Goal: Navigation & Orientation: Find specific page/section

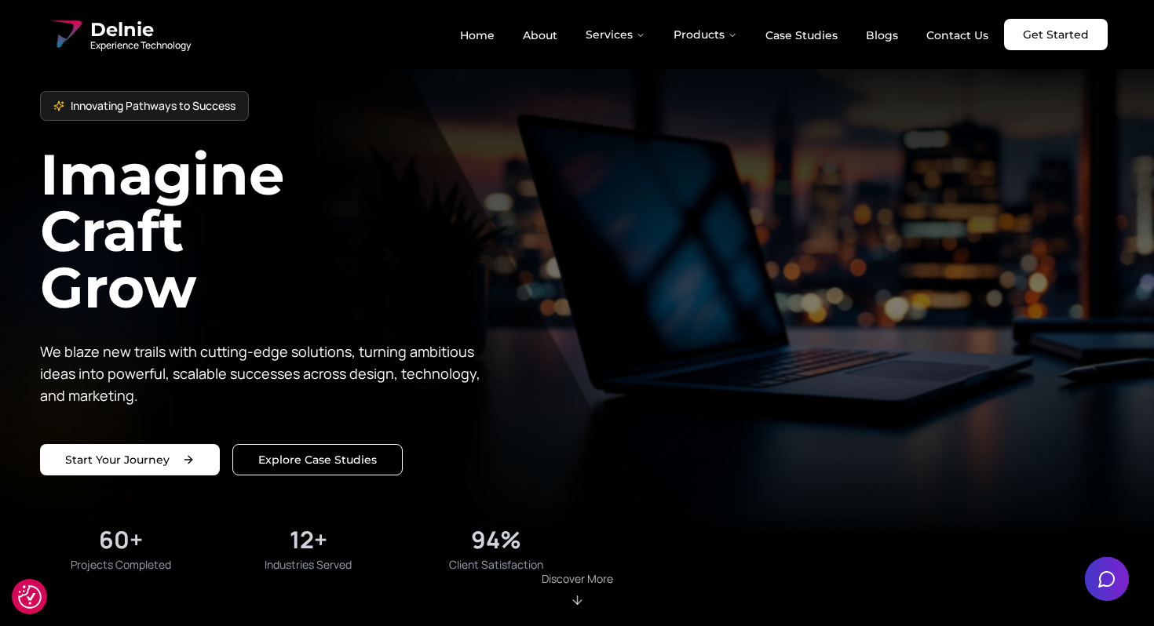
drag, startPoint x: 216, startPoint y: 42, endPoint x: 88, endPoint y: 27, distance: 128.7
click at [88, 27] on div "Delnie Experience Technology Home About Services Products Case Studies Blogs Co…" at bounding box center [576, 35] width 1061 height 38
drag, startPoint x: 88, startPoint y: 27, endPoint x: 269, endPoint y: 7, distance: 182.5
click at [701, 265] on div "Innovating Pathways to Success Imagine Craft Grow We blaze new trails with cutt…" at bounding box center [577, 313] width 1074 height 526
click at [228, 317] on div "Innovating Pathways to Success Imagine Craft Grow We blaze new trails with cutt…" at bounding box center [308, 332] width 537 height 482
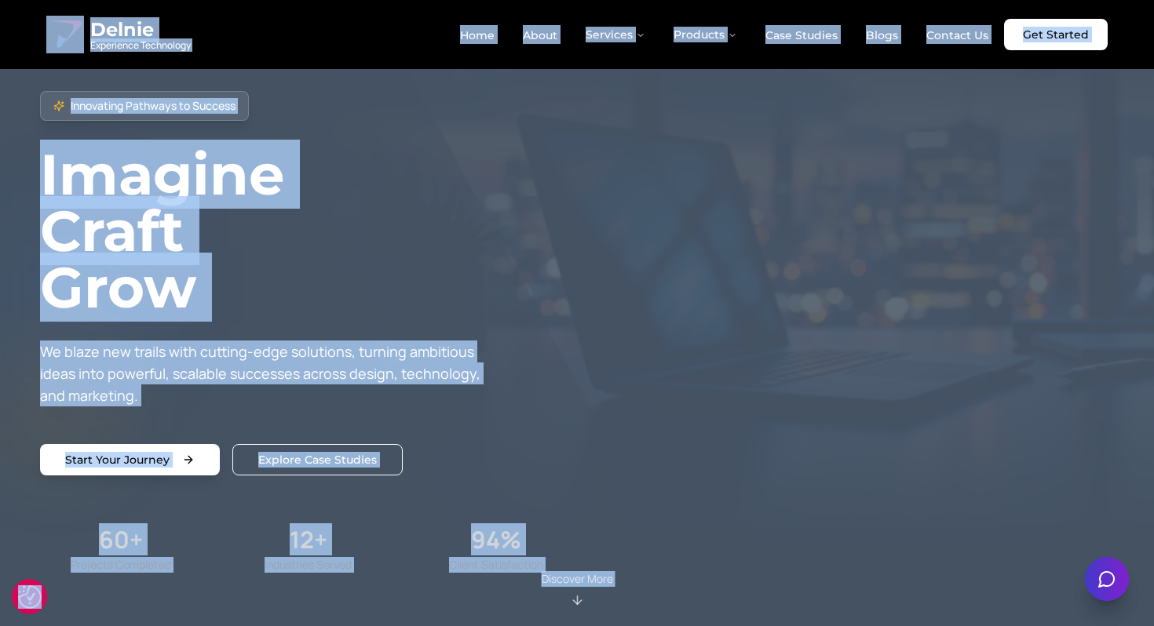
copy body "We value your privacy Our website is made agreeable with the GDPR requirements.…"
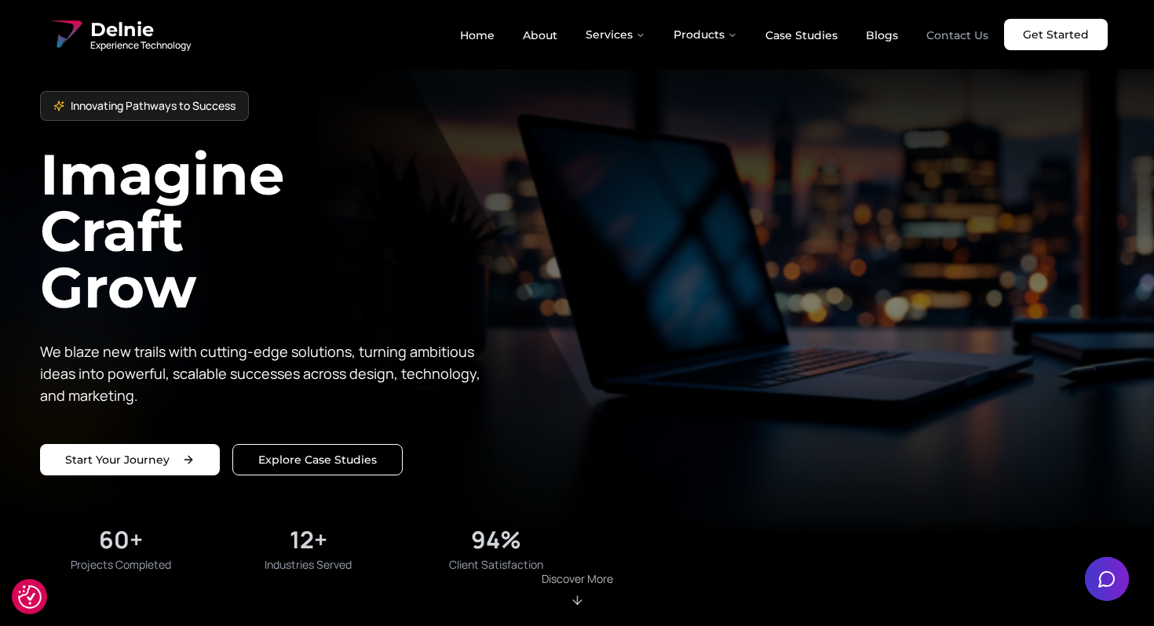
click at [969, 38] on link "Contact Us" at bounding box center [957, 35] width 87 height 27
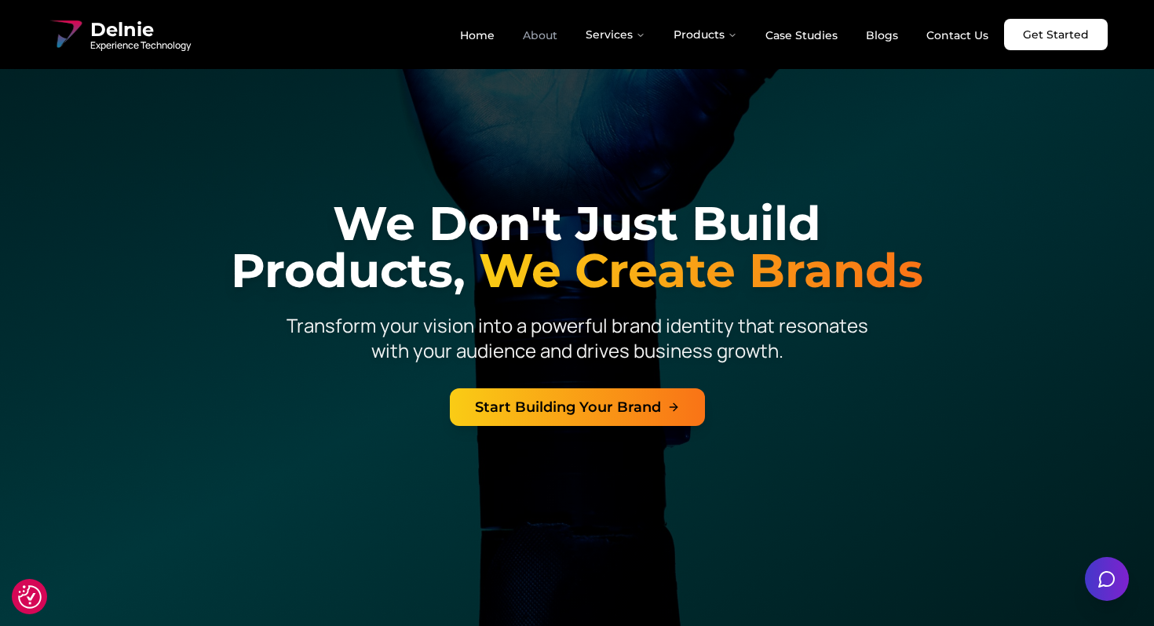
click at [538, 36] on link "About" at bounding box center [540, 35] width 60 height 27
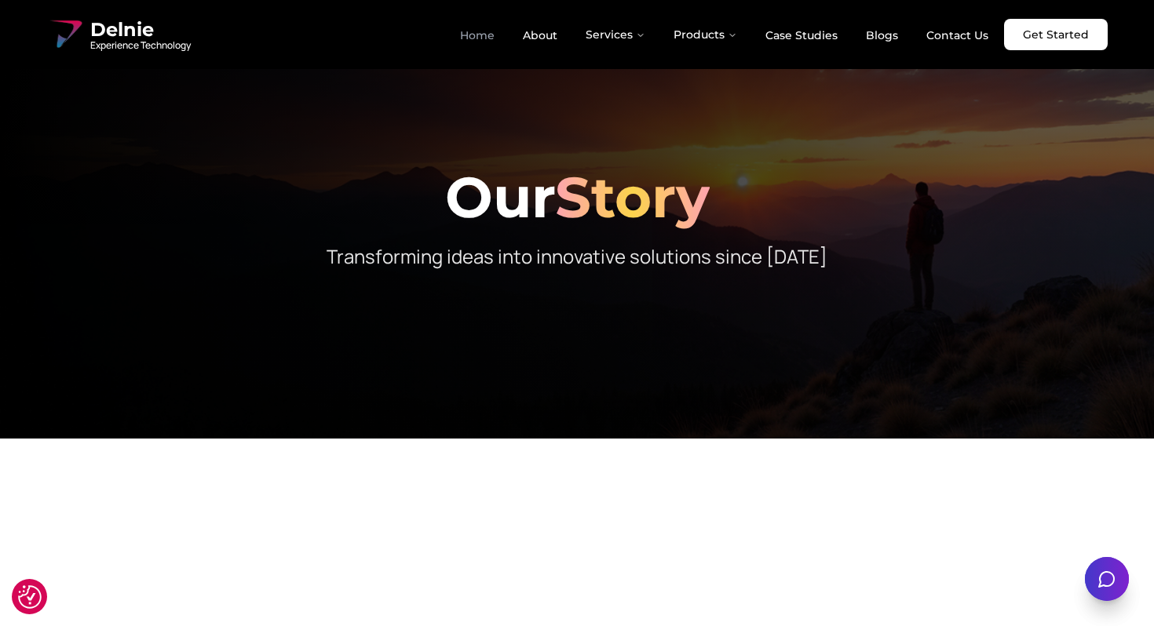
click at [481, 42] on link "Home" at bounding box center [477, 35] width 60 height 27
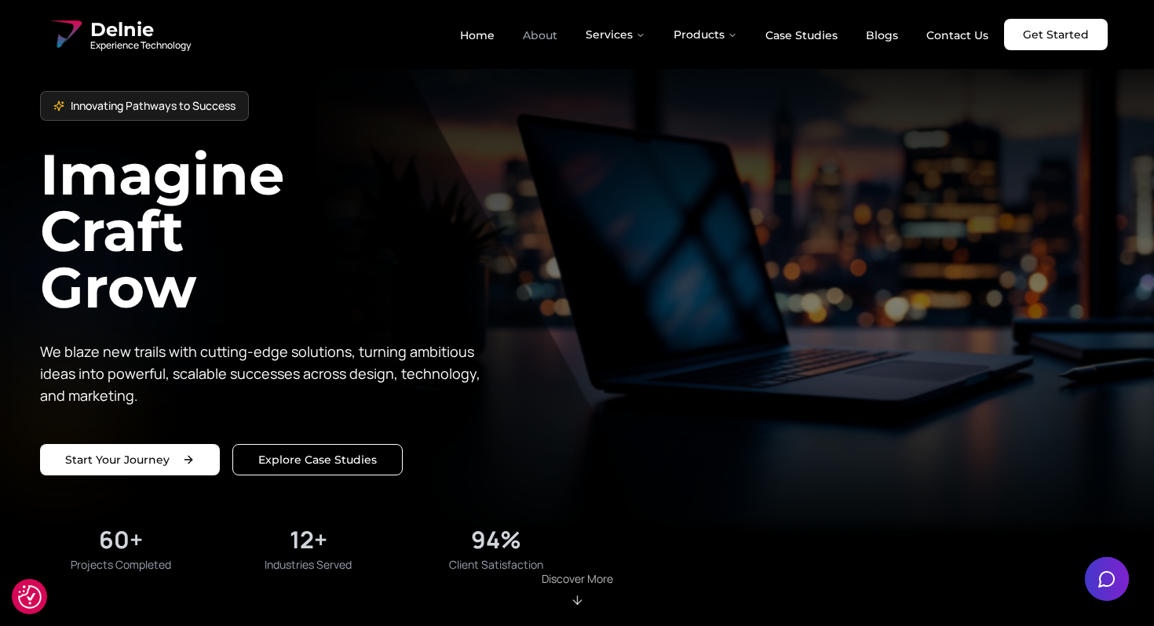
click at [534, 38] on link "About" at bounding box center [540, 35] width 60 height 27
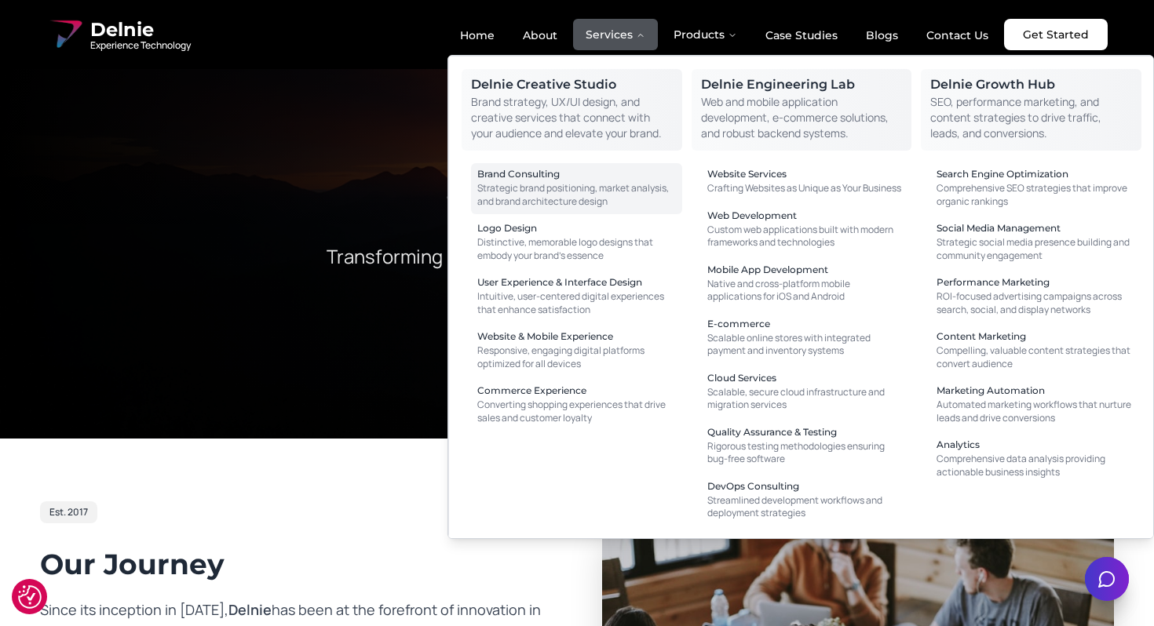
click at [577, 177] on div "Brand Consulting" at bounding box center [576, 174] width 199 height 9
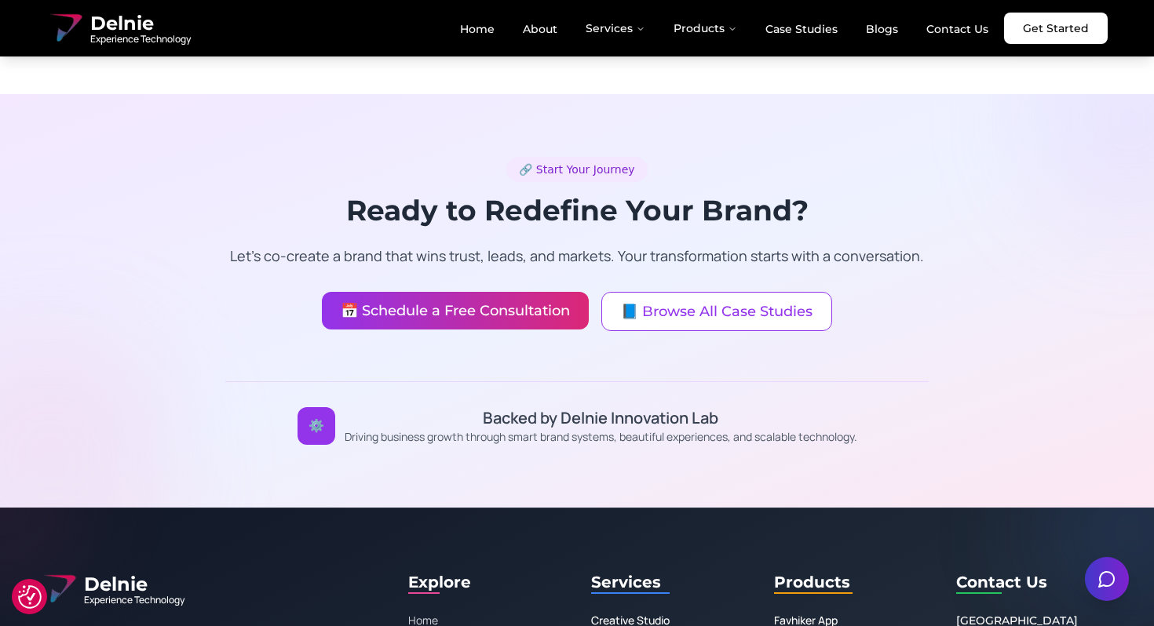
scroll to position [2482, 0]
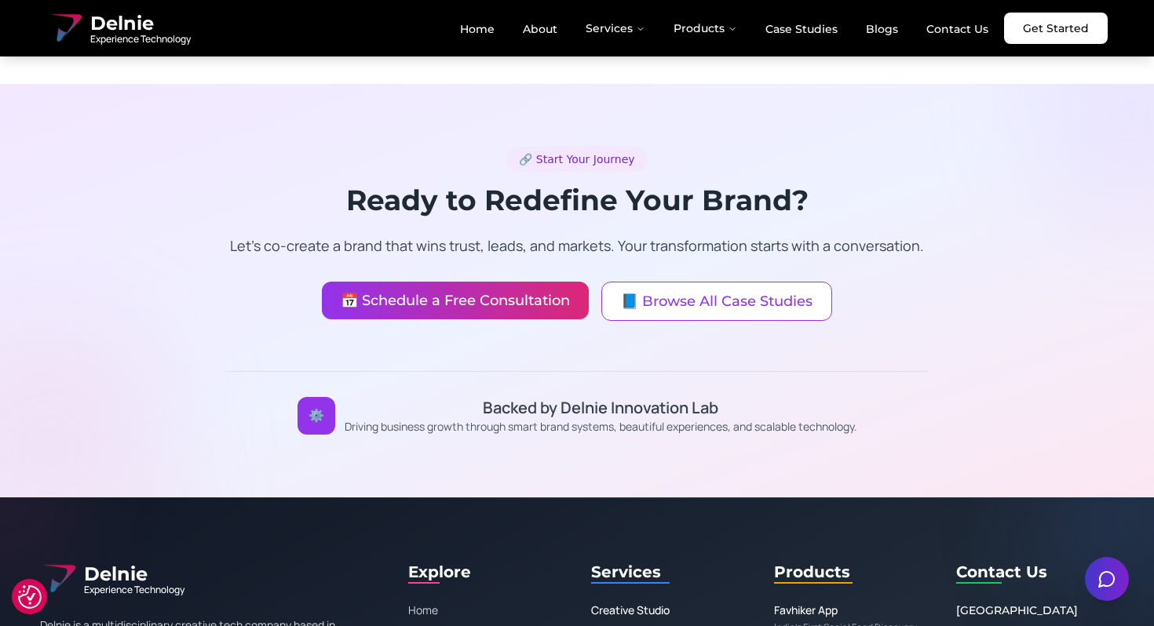
click at [685, 243] on div "🔗 Start Your Journey Ready to Redefine Your Brand? Let's co-create a brand that…" at bounding box center [576, 291] width 703 height 288
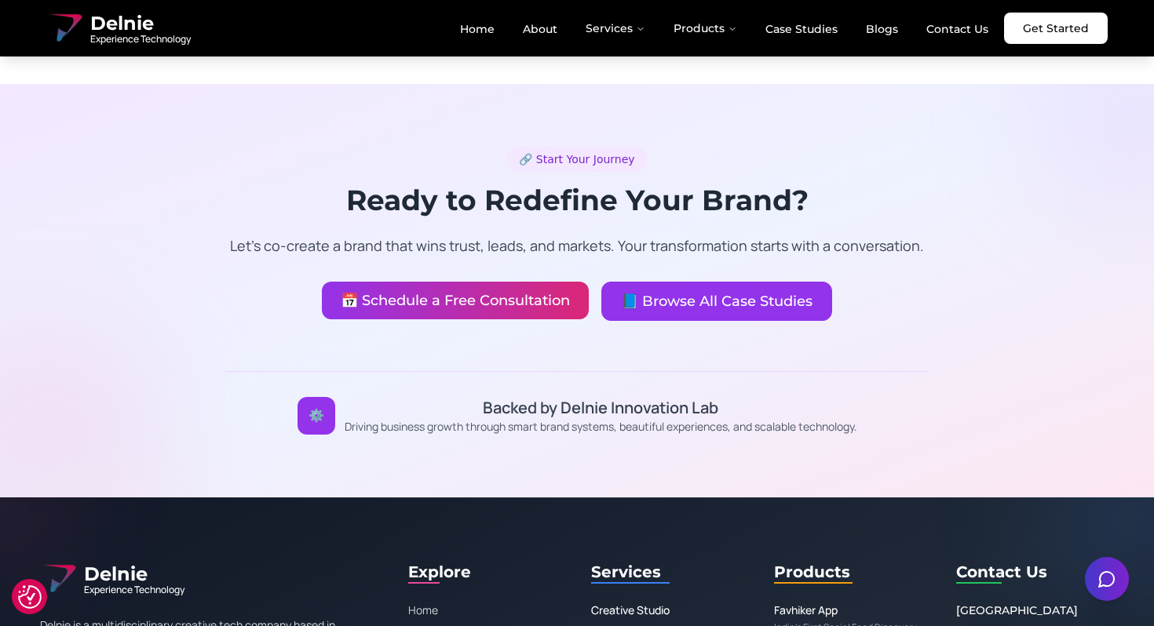
click at [681, 282] on button "📘 Browse All Case Studies" at bounding box center [716, 301] width 231 height 39
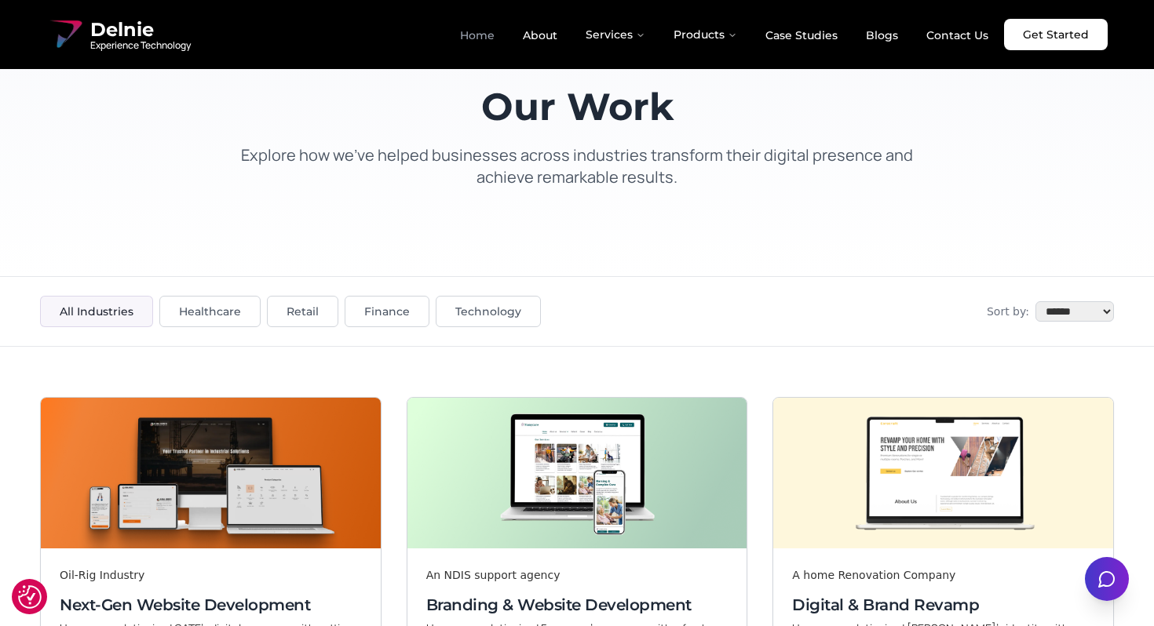
click at [499, 43] on link "Home" at bounding box center [477, 35] width 60 height 27
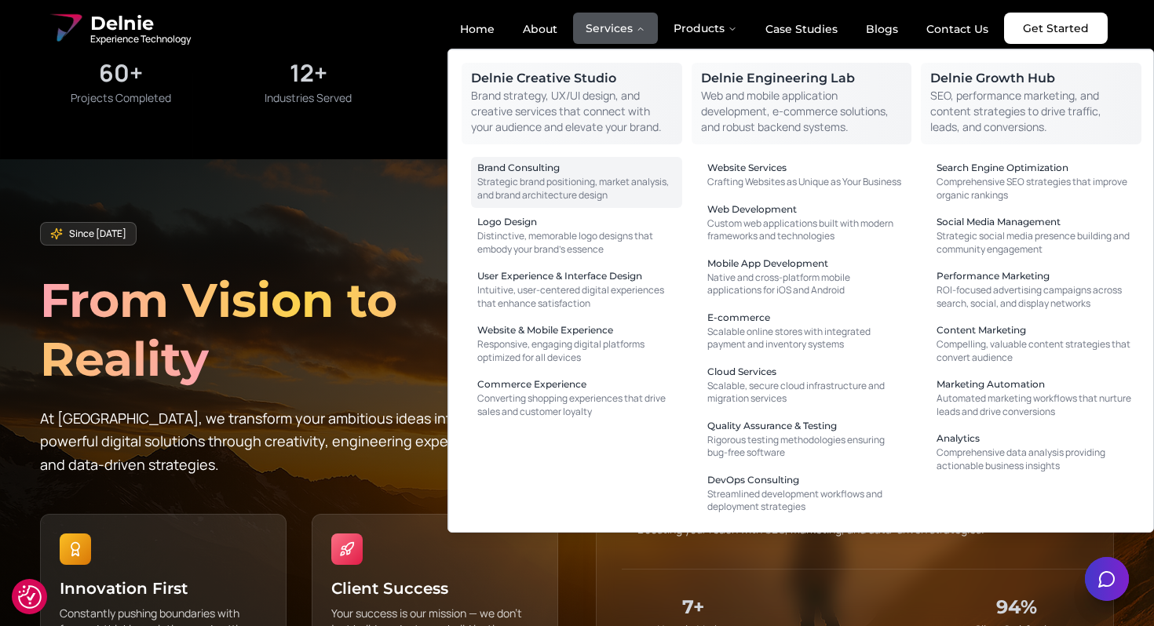
scroll to position [719, 0]
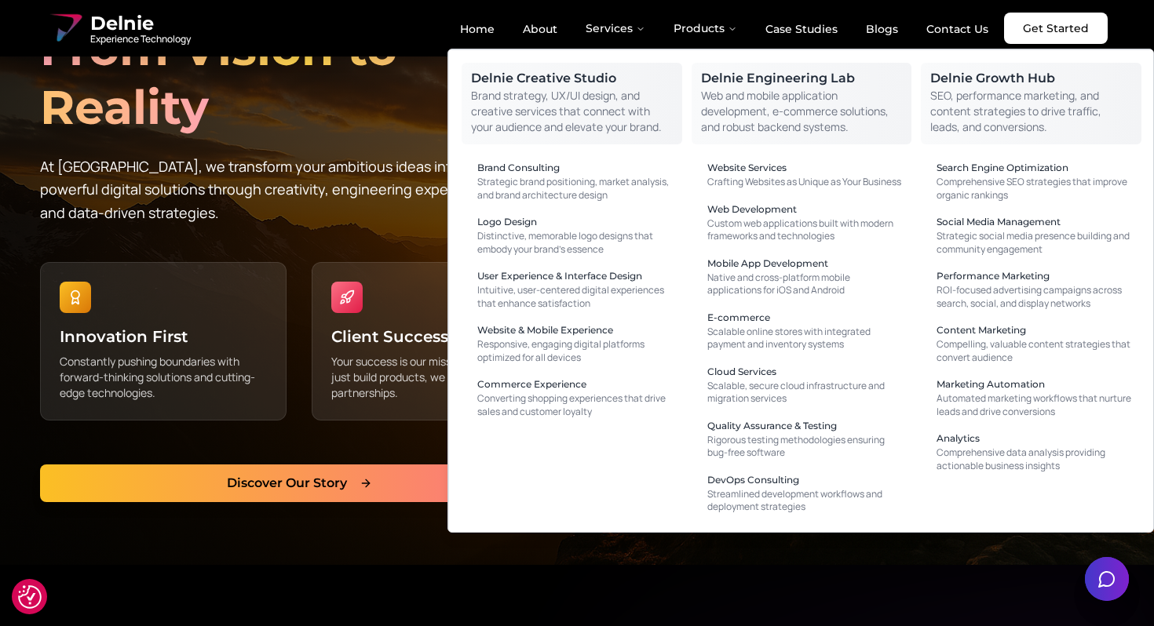
click at [336, 133] on h2 "From Vision to Reality" at bounding box center [299, 78] width 518 height 118
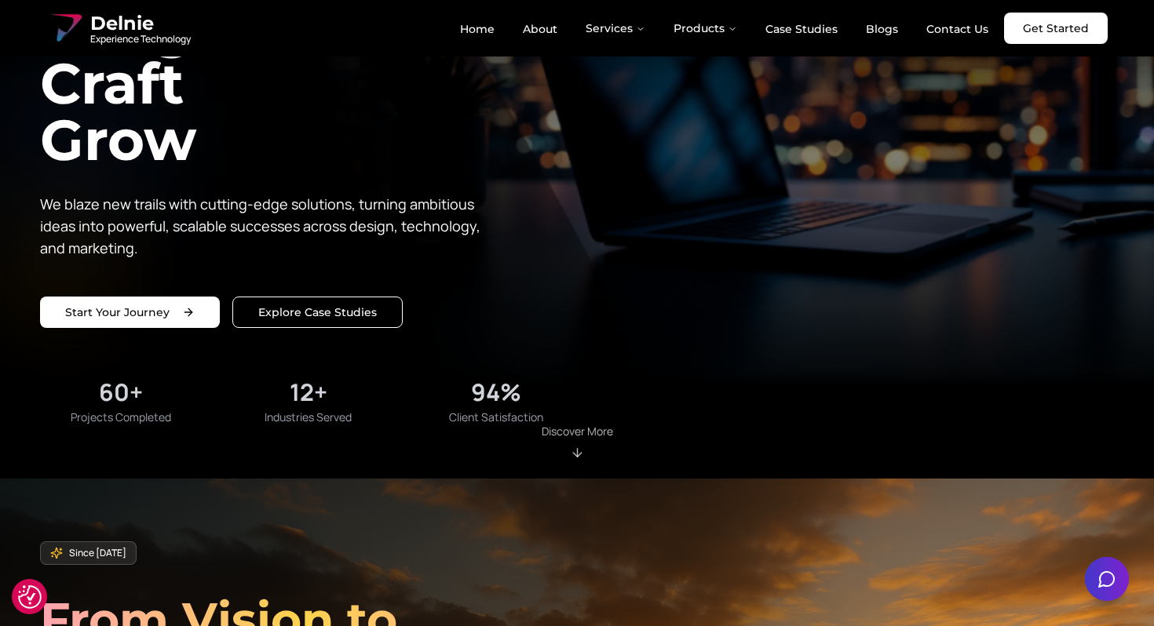
scroll to position [0, 0]
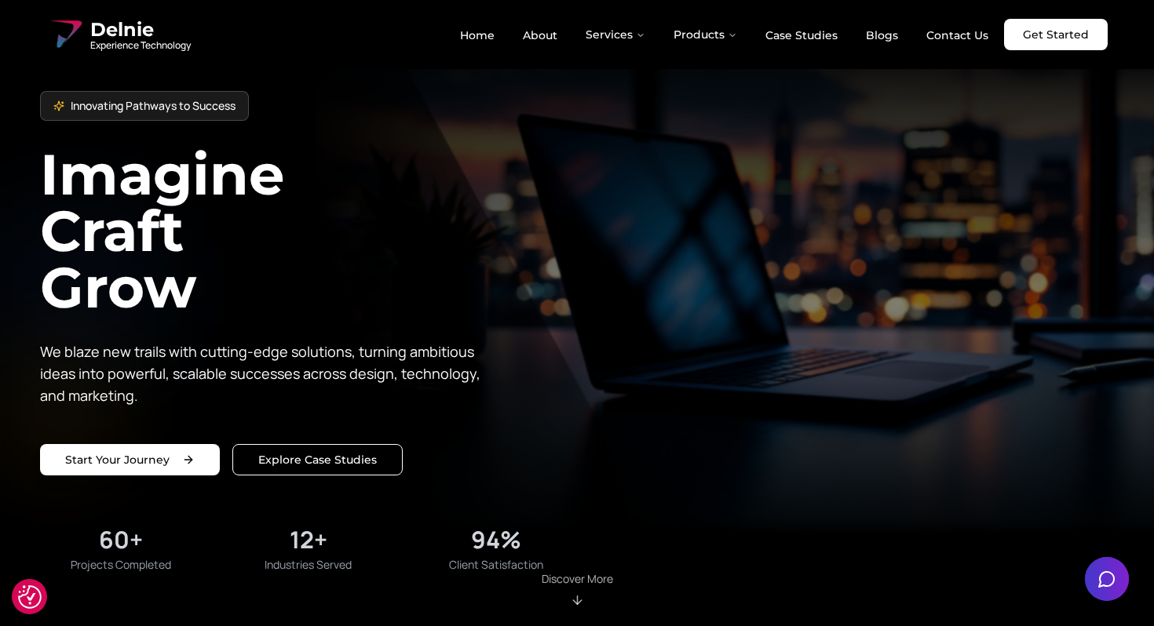
click at [774, 129] on div "Innovating Pathways to Success Imagine Craft Grow We blaze new trails with cutt…" at bounding box center [577, 313] width 1074 height 526
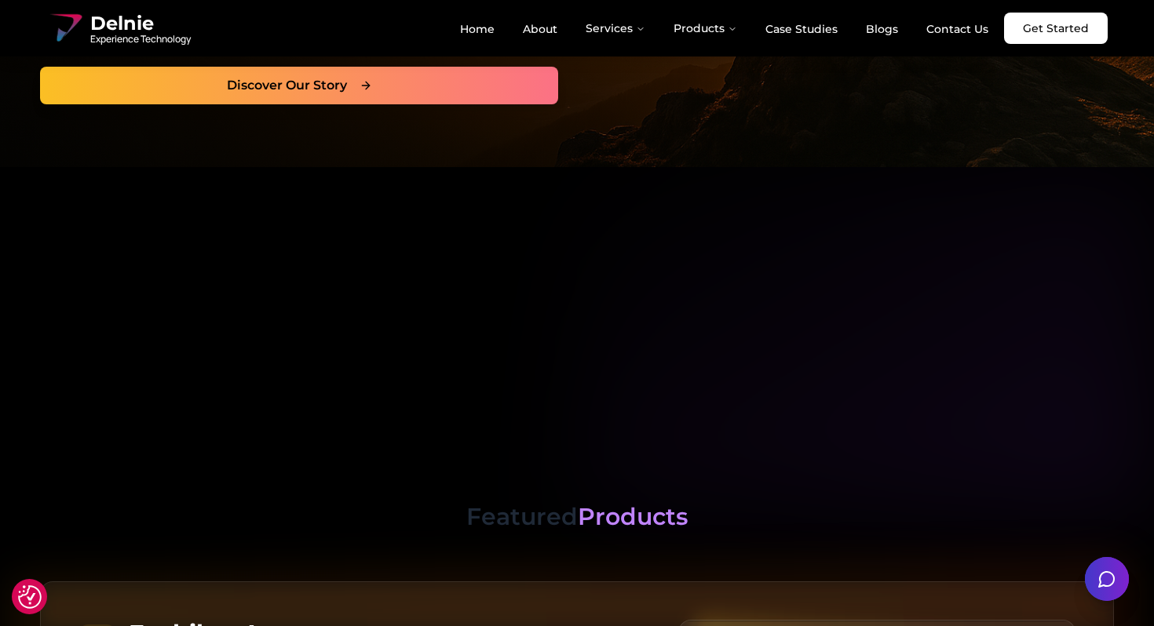
scroll to position [1227, 0]
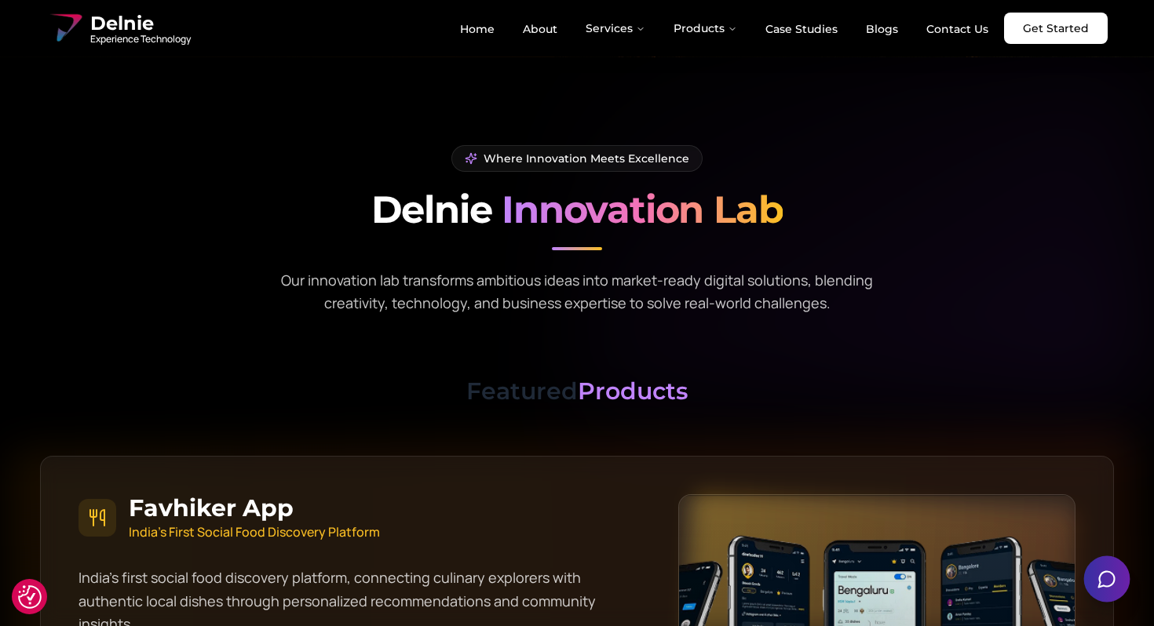
click at [1113, 572] on icon "Open chat" at bounding box center [1107, 579] width 20 height 20
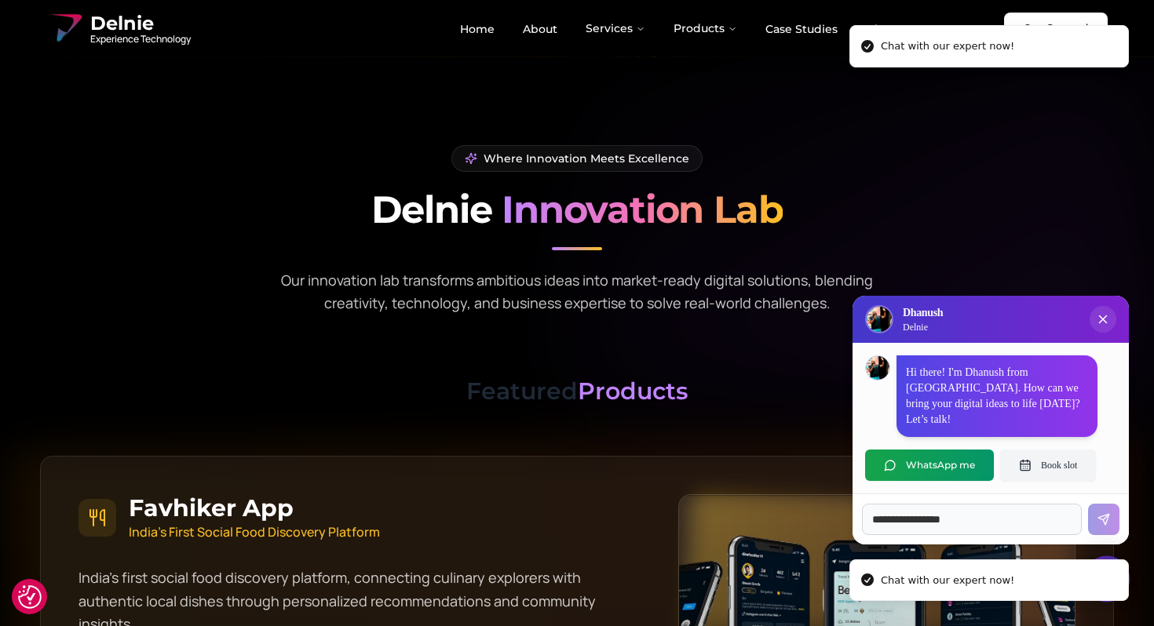
scroll to position [0, 0]
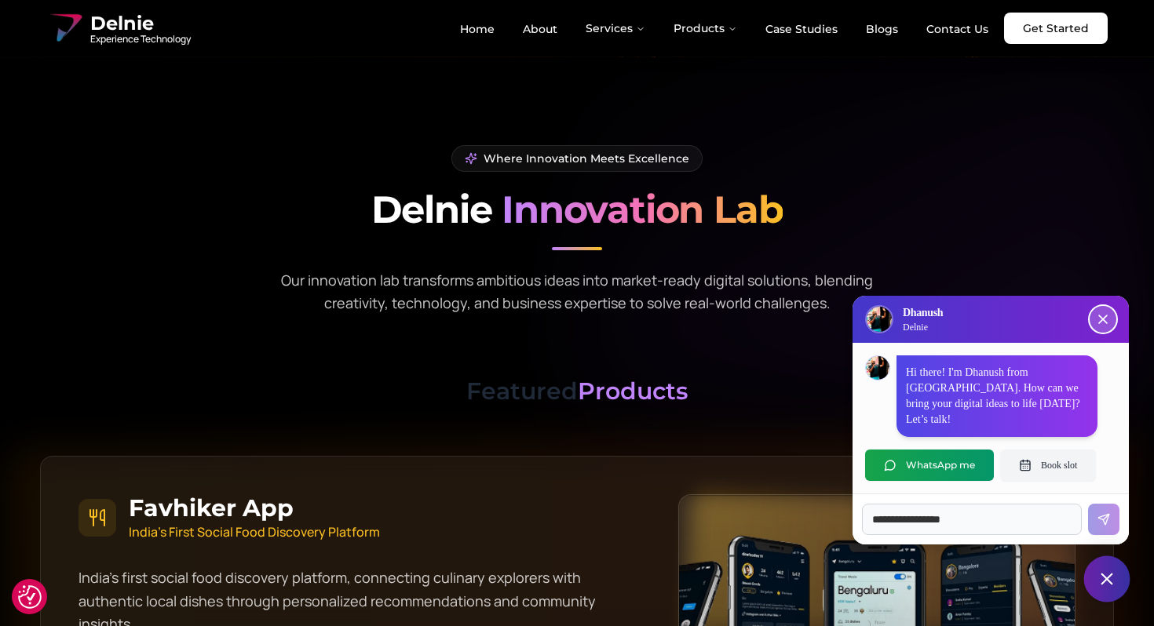
click at [1093, 333] on button "Close chat popup" at bounding box center [1102, 319] width 27 height 27
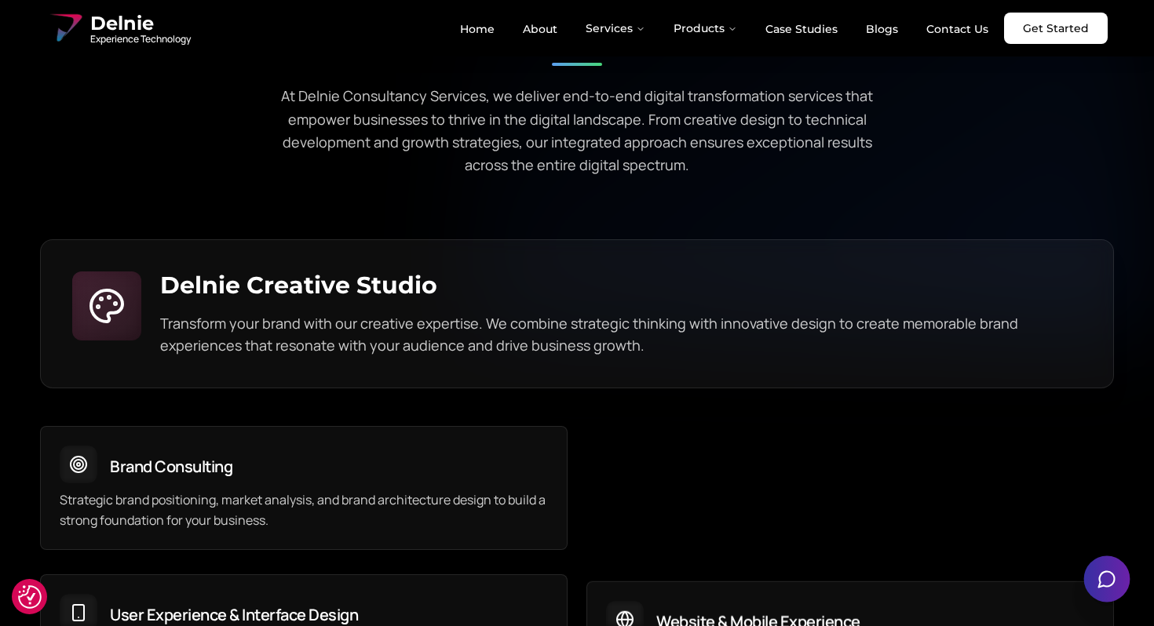
scroll to position [4087, 0]
